Goal: Information Seeking & Learning: Check status

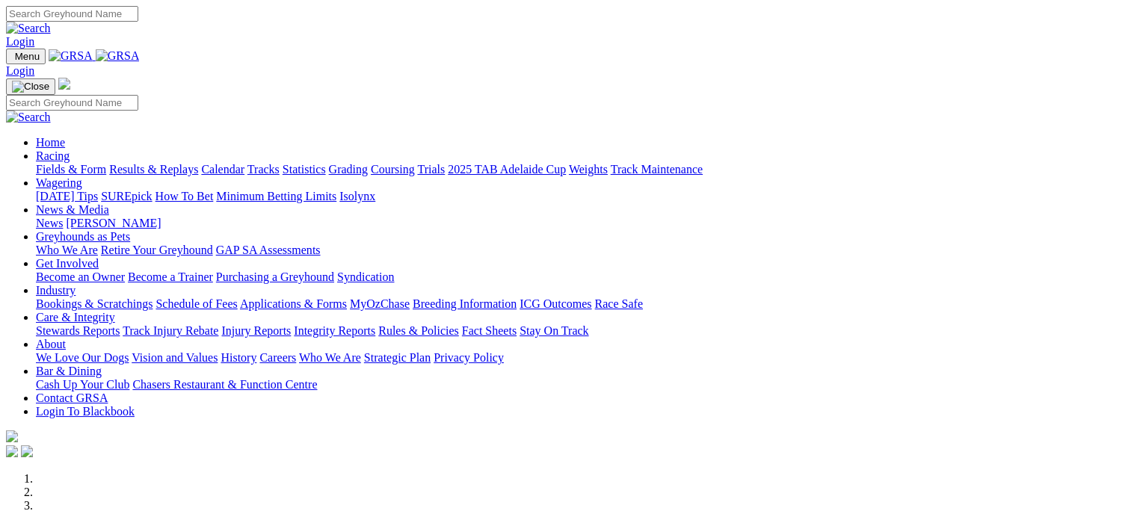
click at [190, 163] on link "Results & Replays" at bounding box center [153, 169] width 89 height 13
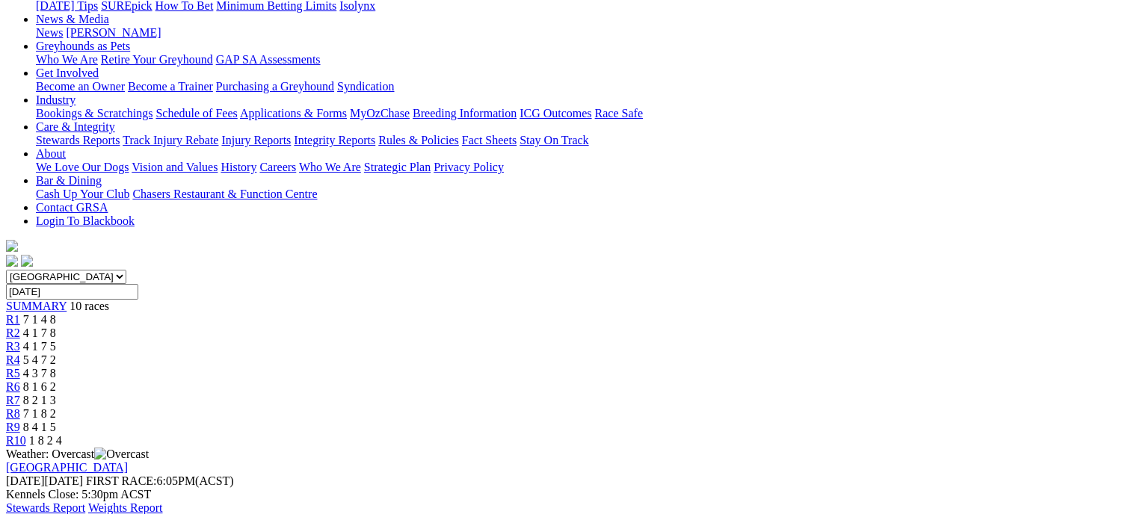
scroll to position [192, 0]
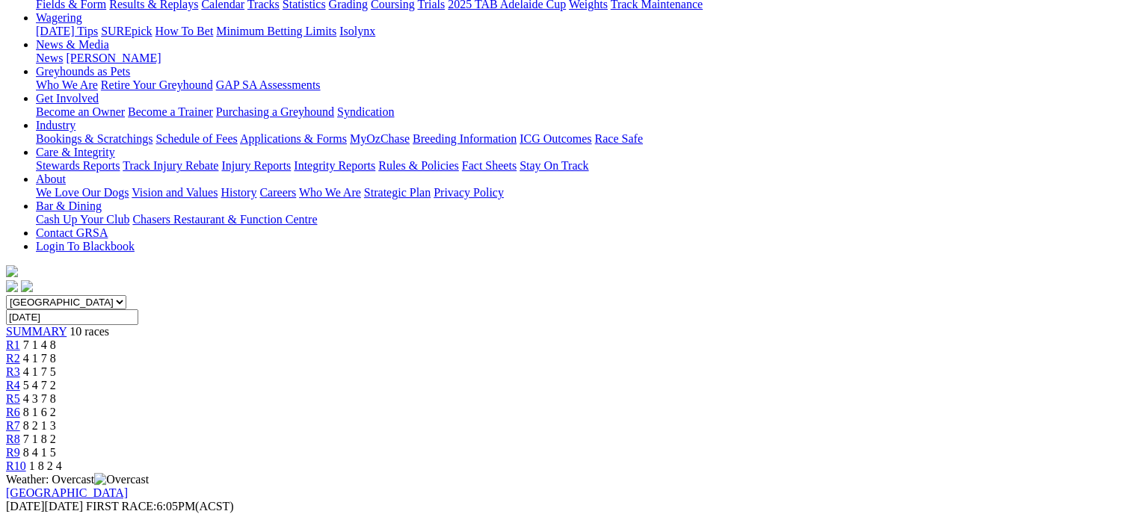
click at [56, 352] on span "4 1 7 8" at bounding box center [39, 358] width 33 height 13
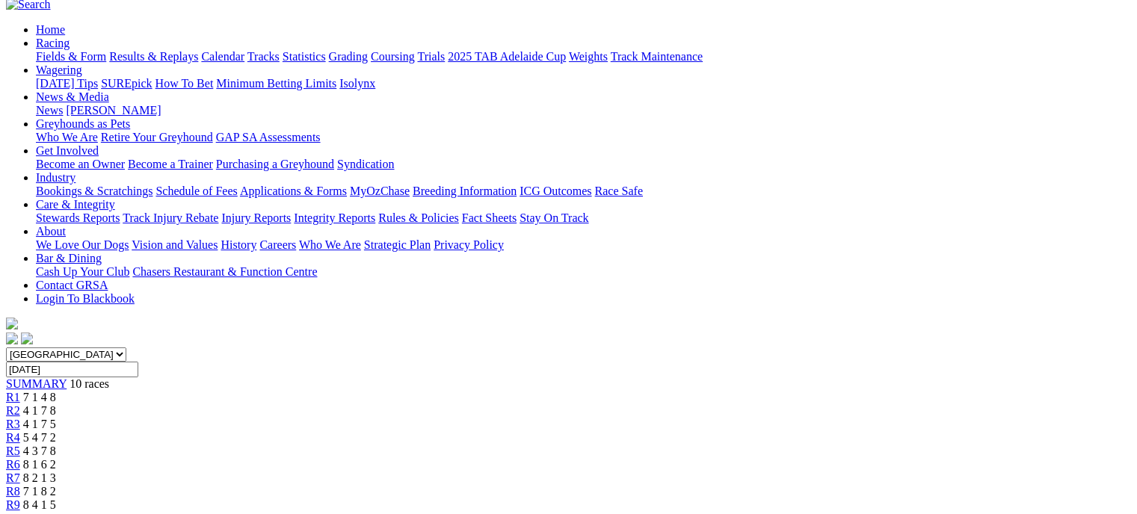
scroll to position [120, 0]
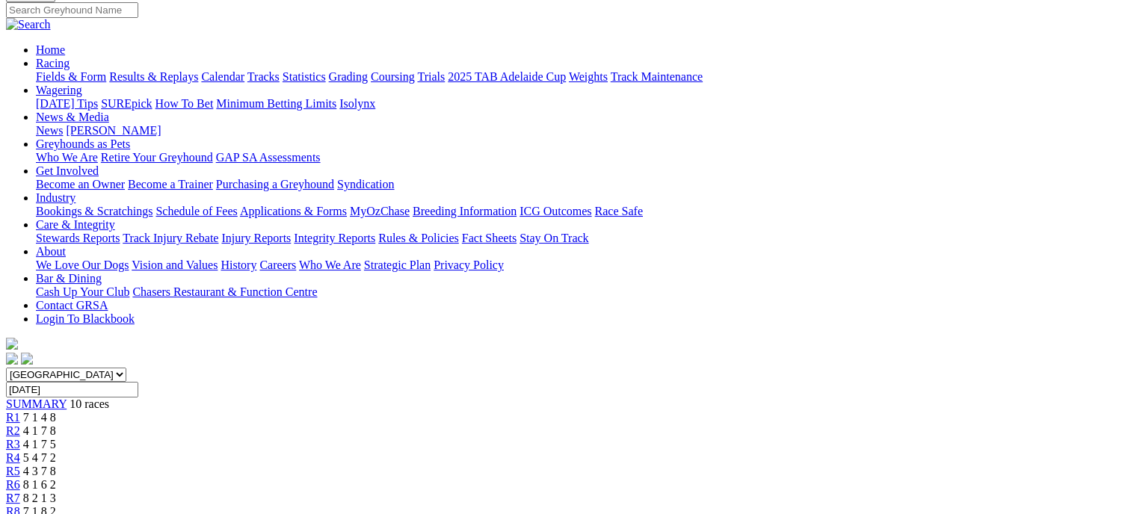
click at [20, 438] on link "R3" at bounding box center [13, 444] width 14 height 13
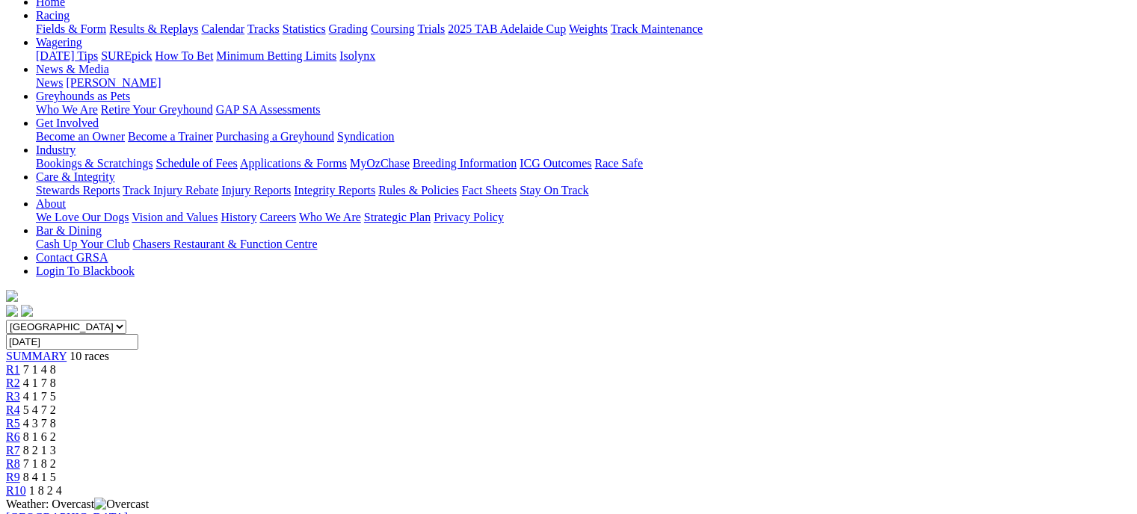
scroll to position [157, 0]
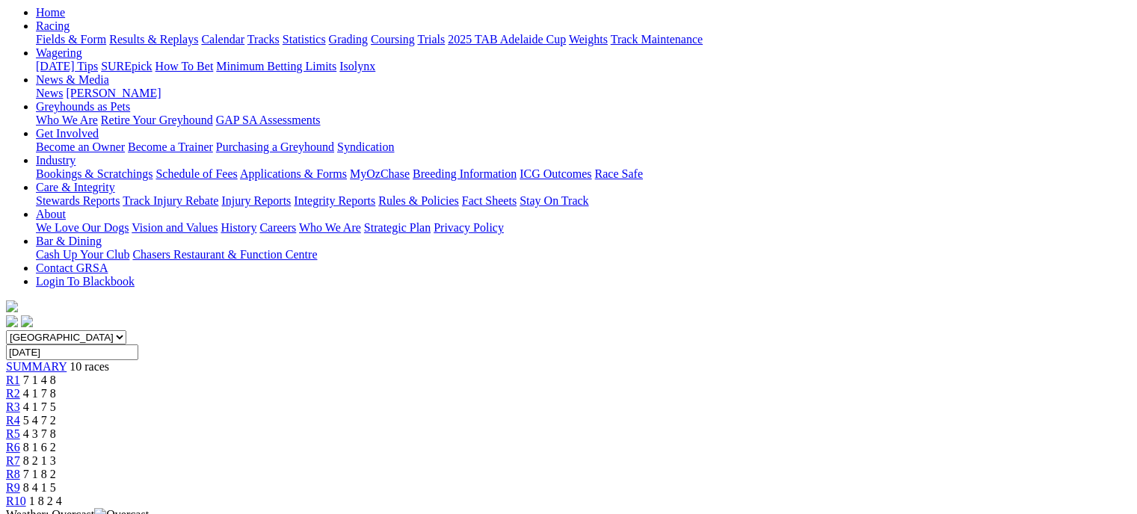
click at [20, 414] on link "R4" at bounding box center [13, 420] width 14 height 13
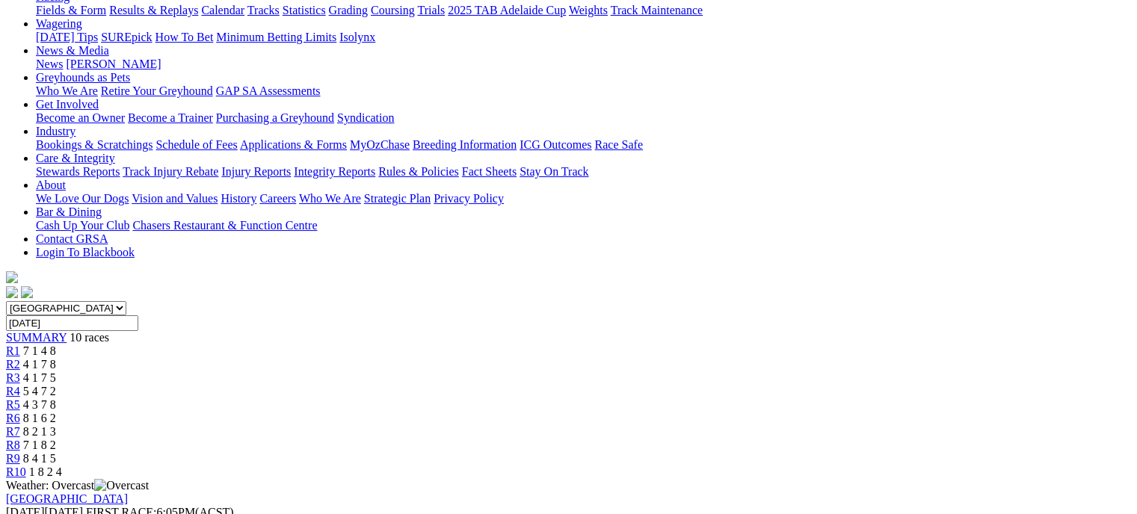
scroll to position [157, 0]
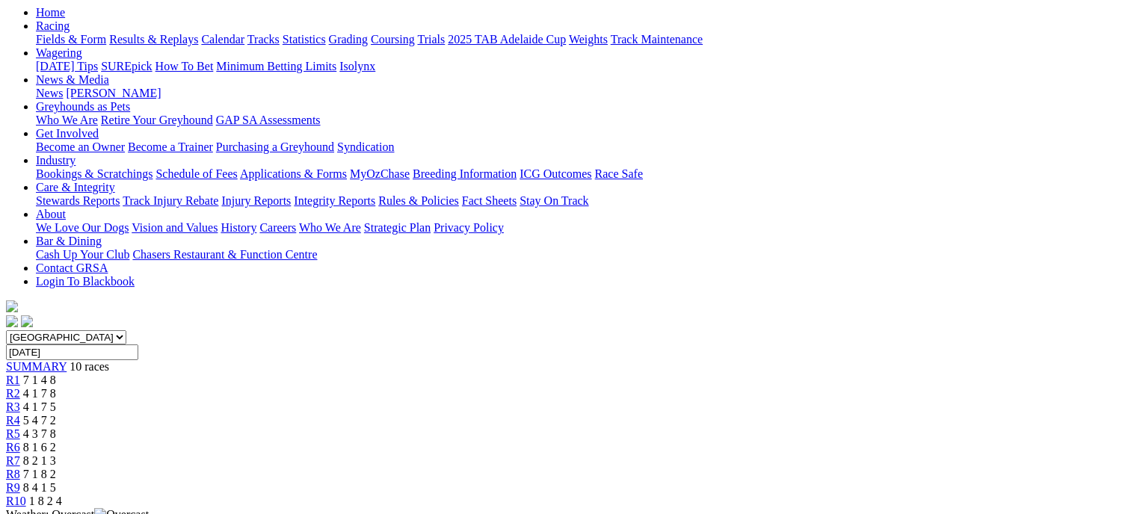
click at [20, 428] on link "R5" at bounding box center [13, 434] width 14 height 13
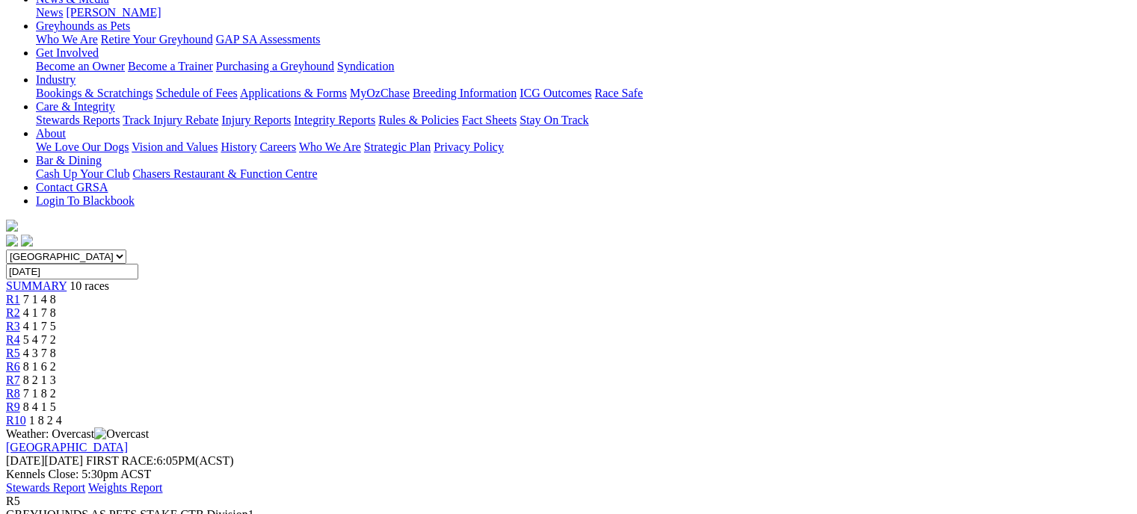
scroll to position [220, 0]
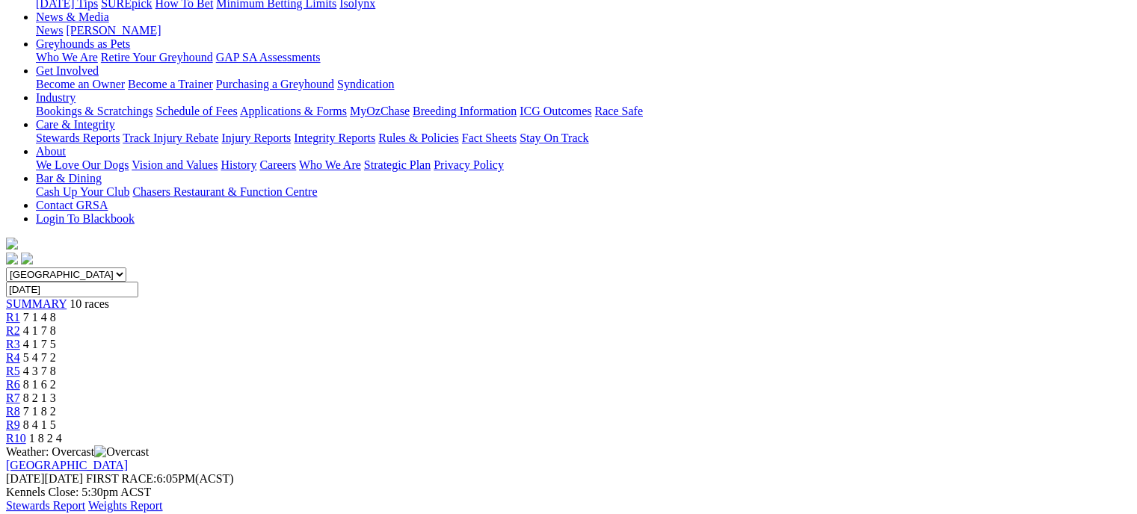
click at [20, 378] on link "R6" at bounding box center [13, 384] width 14 height 13
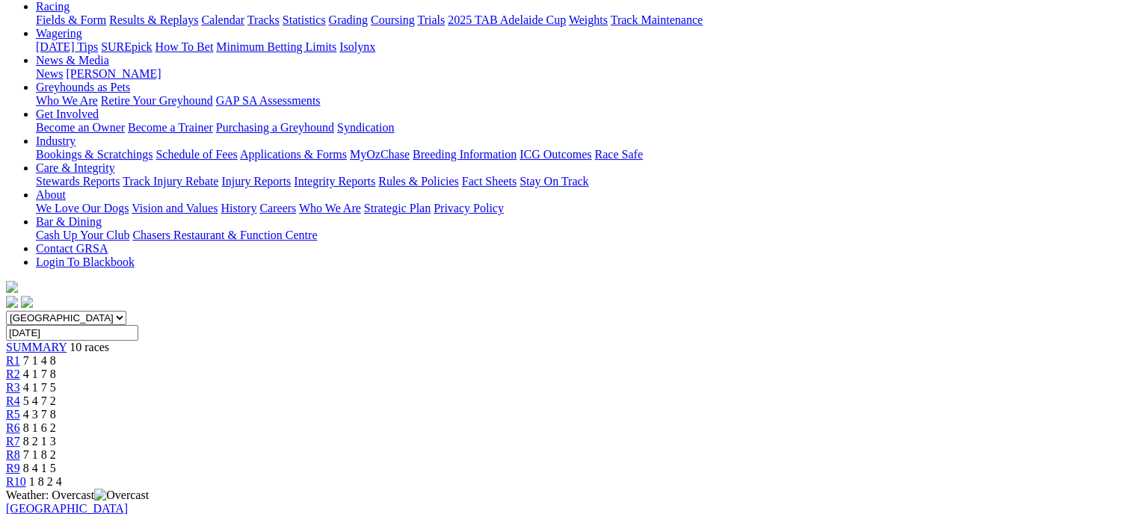
scroll to position [170, 0]
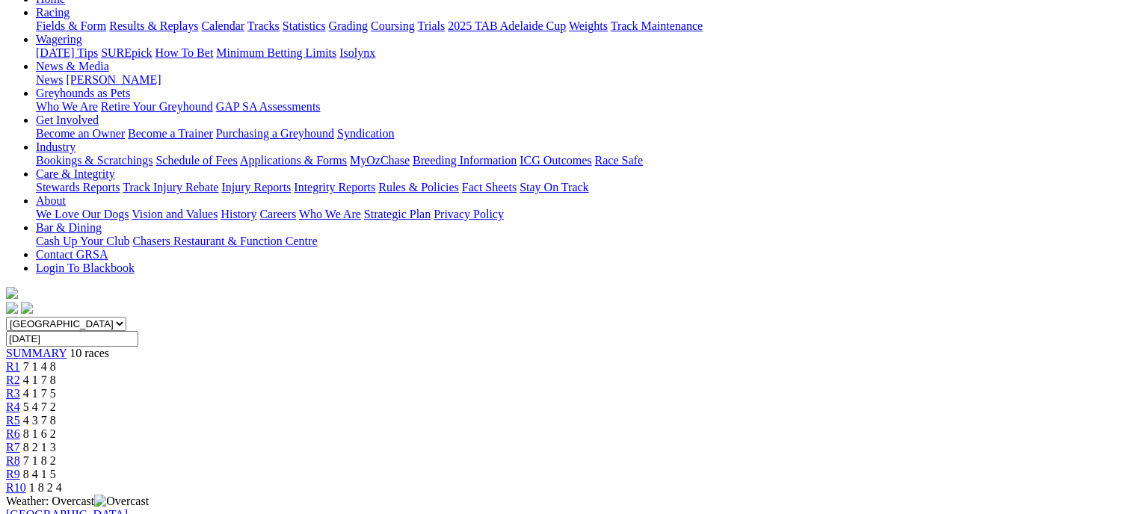
click at [20, 441] on link "R7" at bounding box center [13, 447] width 14 height 13
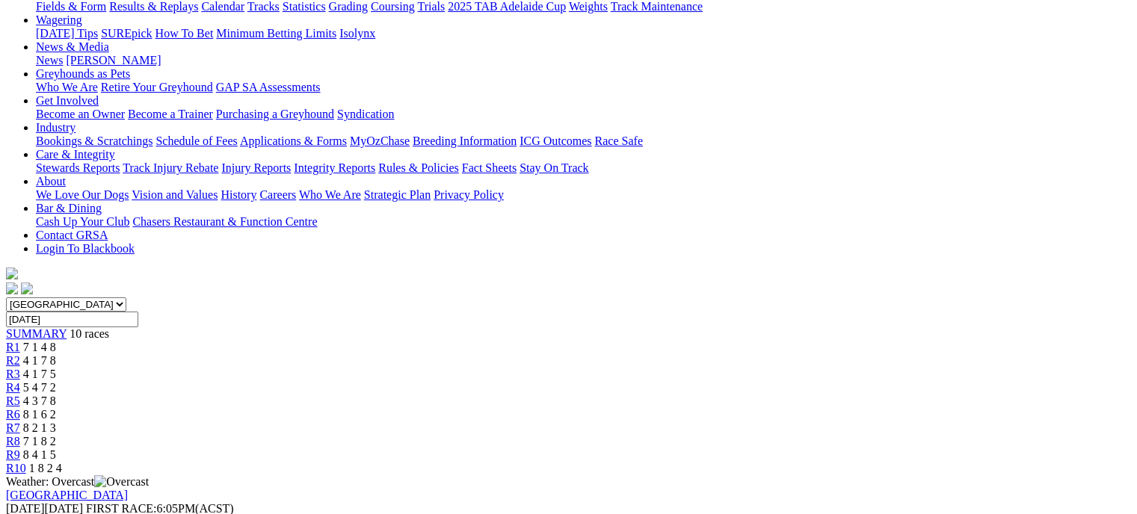
scroll to position [123, 0]
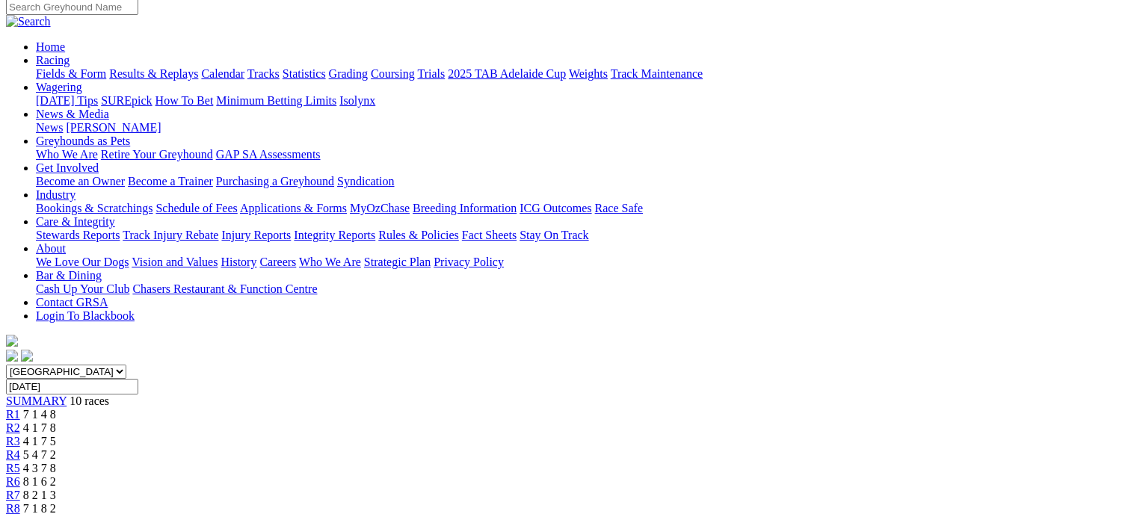
click at [20, 502] on link "R8" at bounding box center [13, 508] width 14 height 13
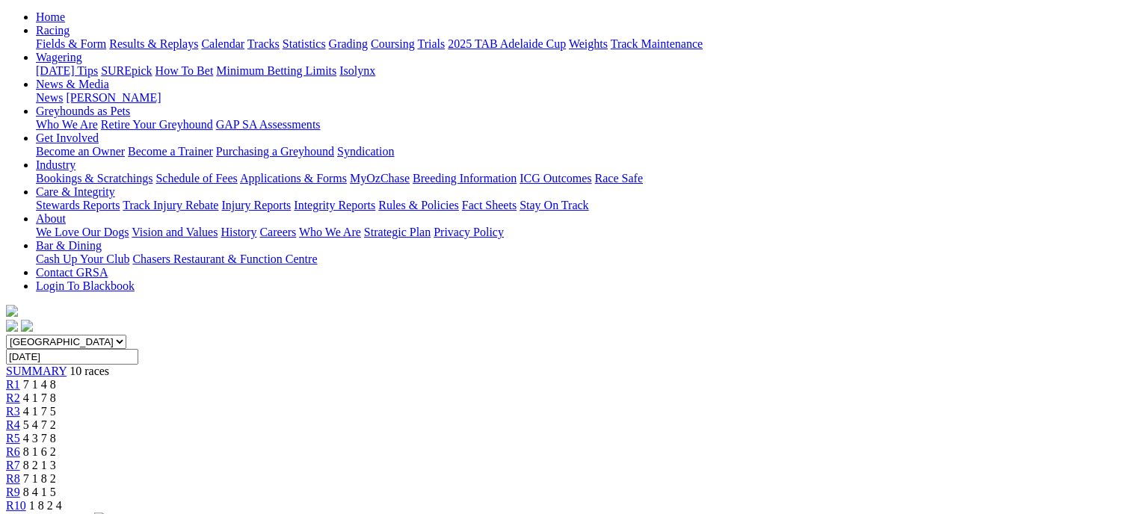
scroll to position [146, 0]
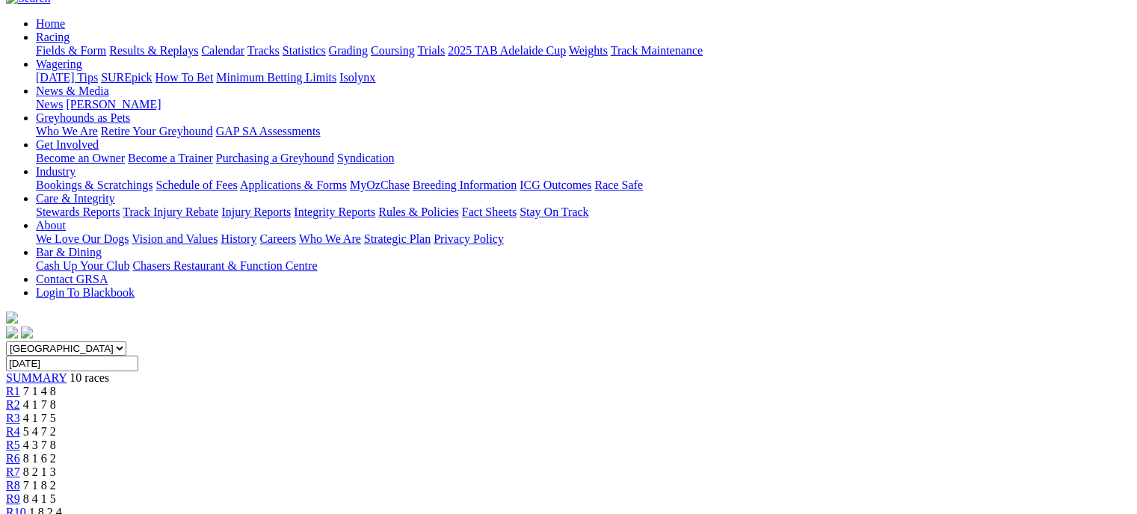
click at [20, 493] on link "R9" at bounding box center [13, 499] width 14 height 13
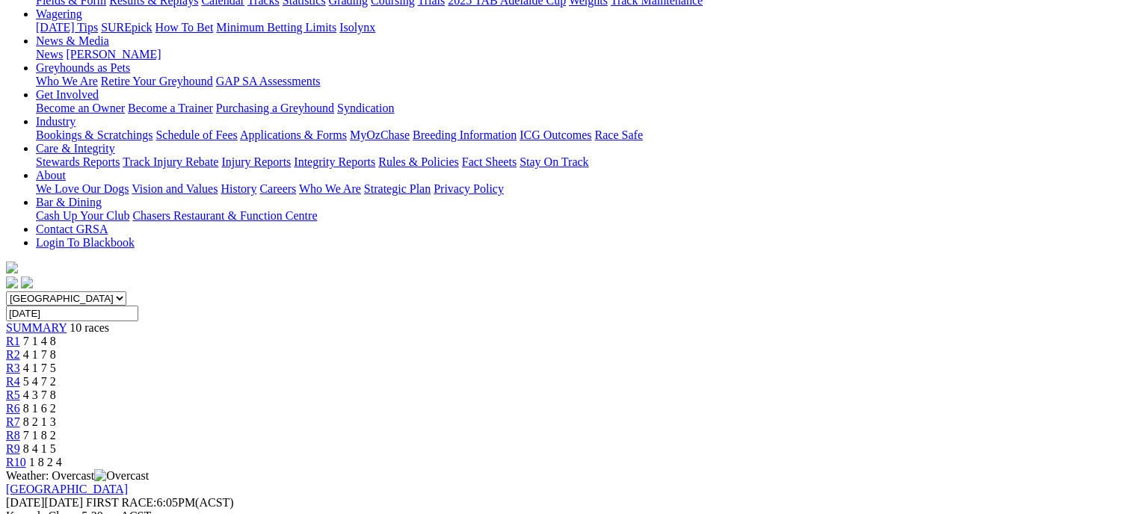
scroll to position [191, 0]
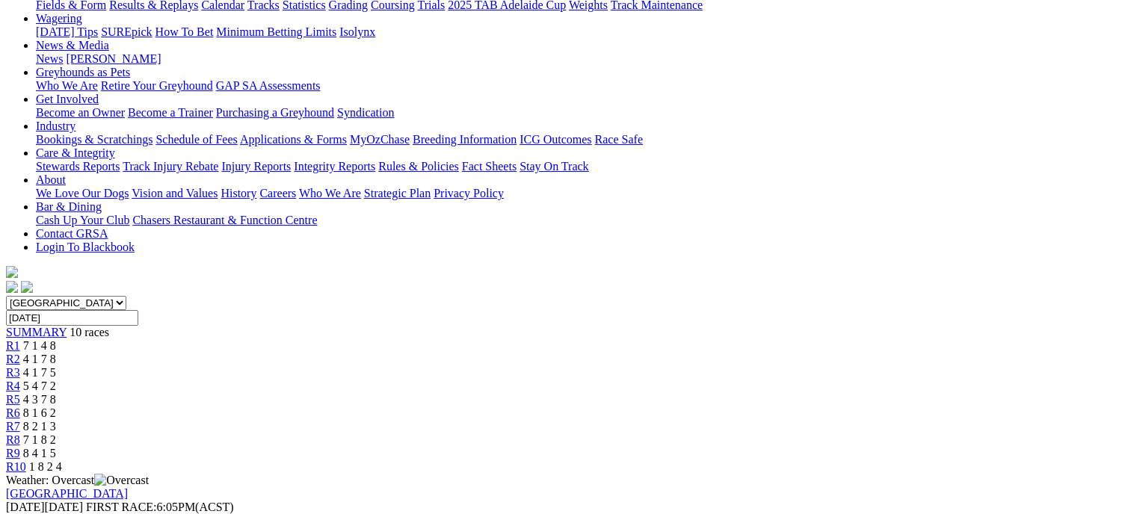
click at [26, 461] on link "R10" at bounding box center [16, 467] width 20 height 13
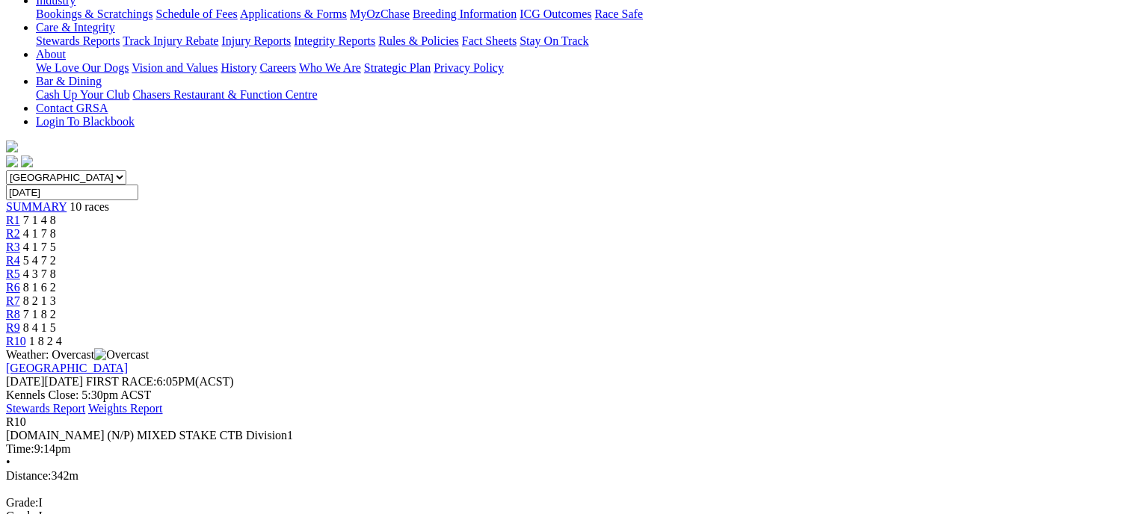
scroll to position [313, 0]
